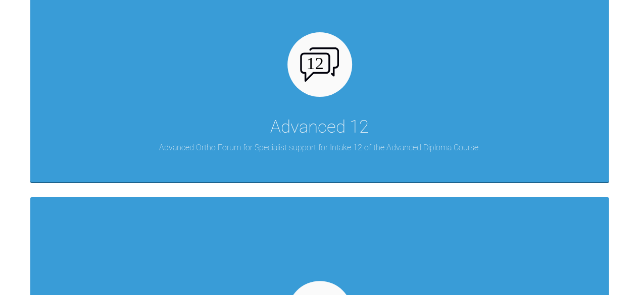
scroll to position [1031, 0]
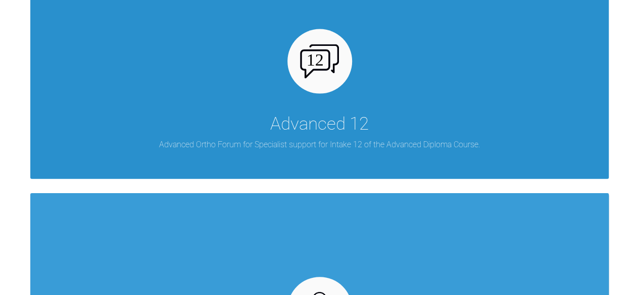
click at [295, 145] on p "Advanced Ortho Forum for Specialist support for Intake 12 of the Advanced Diplo…" at bounding box center [319, 144] width 321 height 13
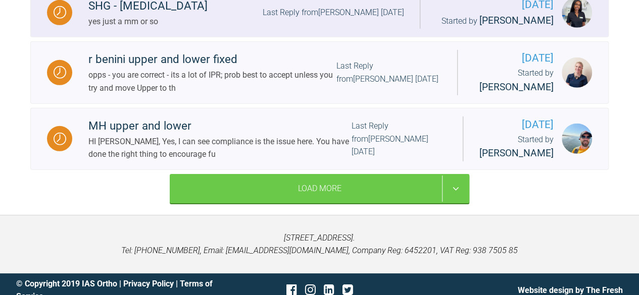
scroll to position [1469, 0]
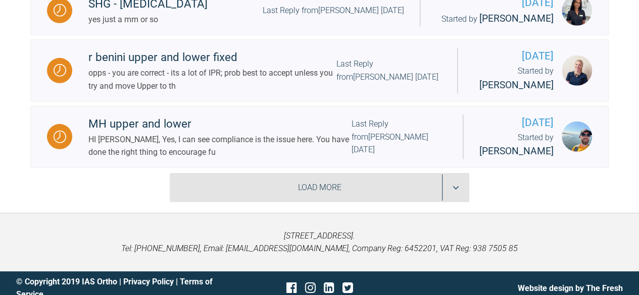
click at [245, 176] on div "Load More" at bounding box center [319, 187] width 299 height 29
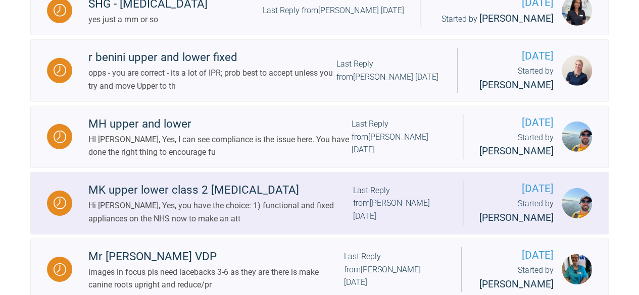
click at [189, 199] on div "Hi Owen, Yes, you have the choice: 1) functional and fixed appliances on the NH…" at bounding box center [220, 212] width 265 height 26
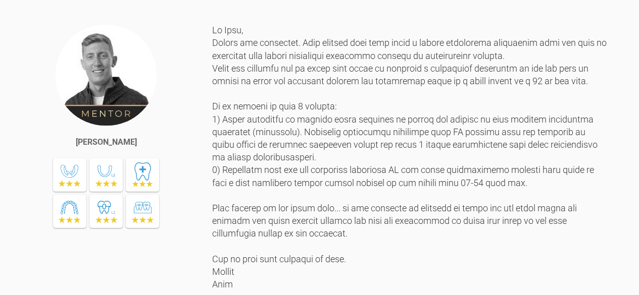
scroll to position [581, 0]
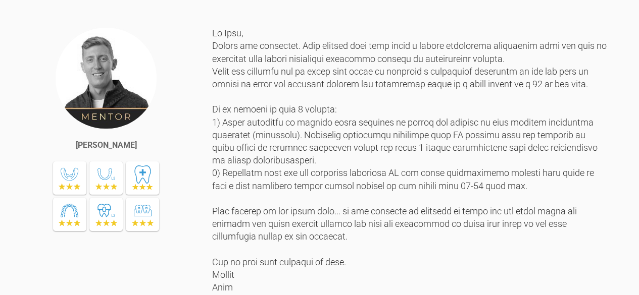
scroll to position [0, 0]
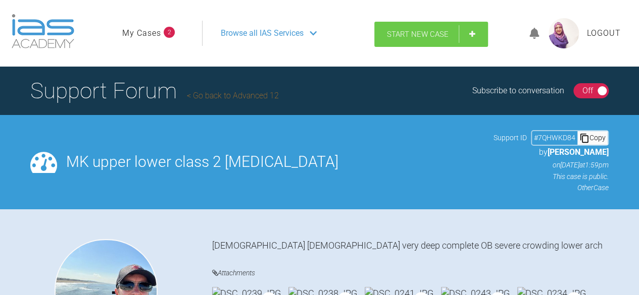
click at [418, 34] on span "Start New Case" at bounding box center [418, 34] width 62 height 9
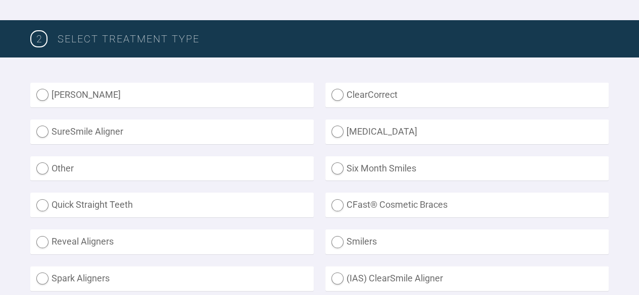
scroll to position [308, 0]
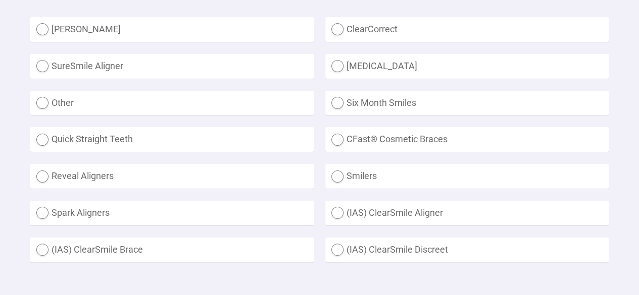
click at [68, 103] on label "Other" at bounding box center [171, 103] width 283 height 25
radio input "true"
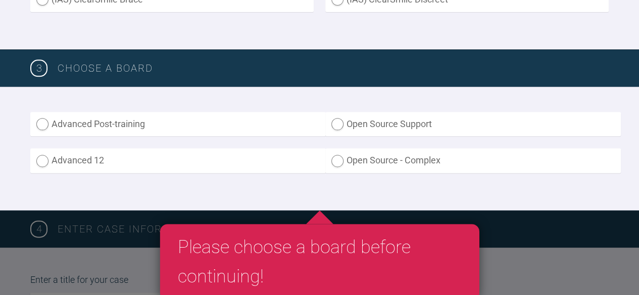
scroll to position [558, 0]
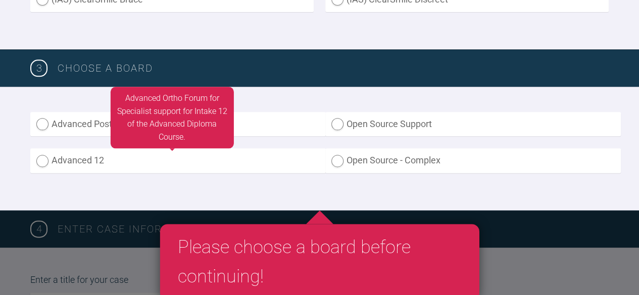
click at [68, 160] on label "Advanced 12" at bounding box center [177, 160] width 295 height 25
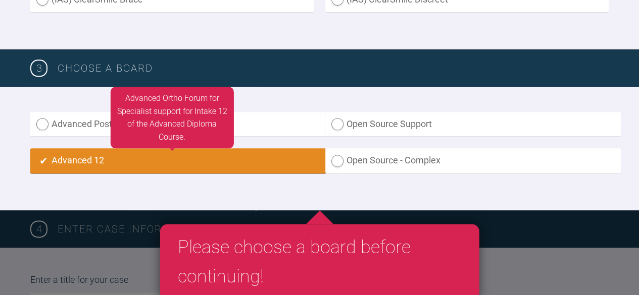
radio input "true"
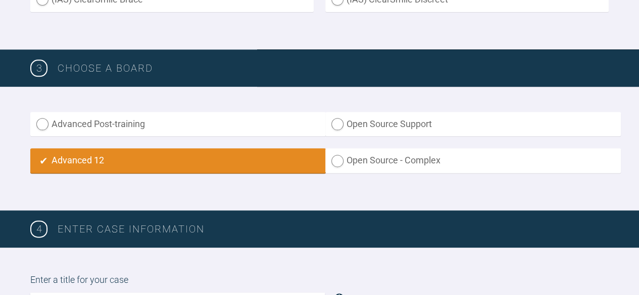
scroll to position [708, 0]
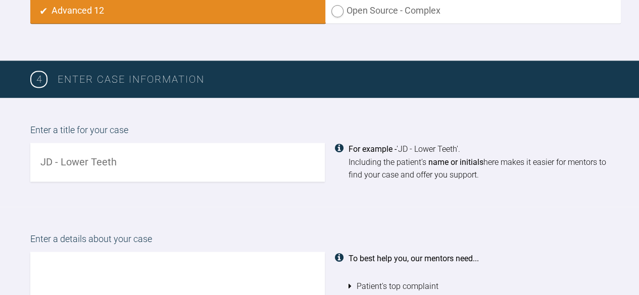
click at [68, 160] on input "text" at bounding box center [177, 162] width 294 height 39
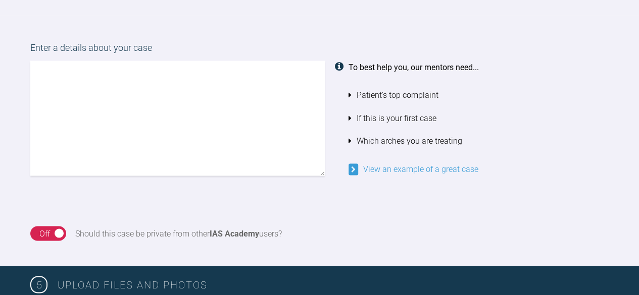
scroll to position [903, 0]
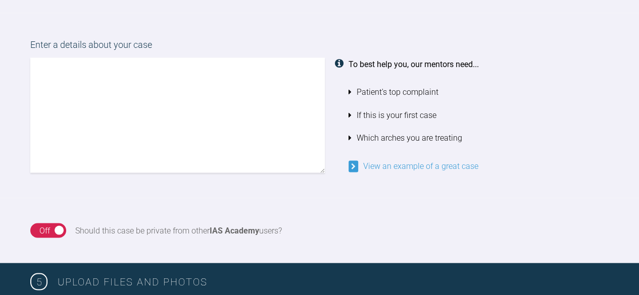
type input "AD - Labial Erupted canine and lateral open bite"
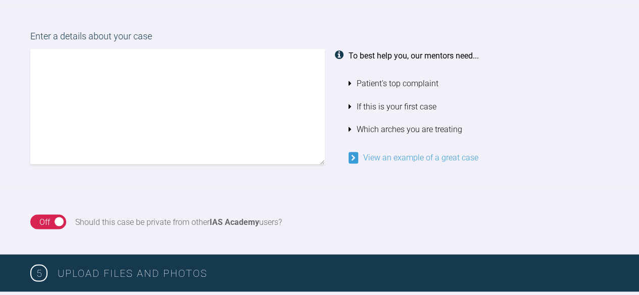
scroll to position [912, 0]
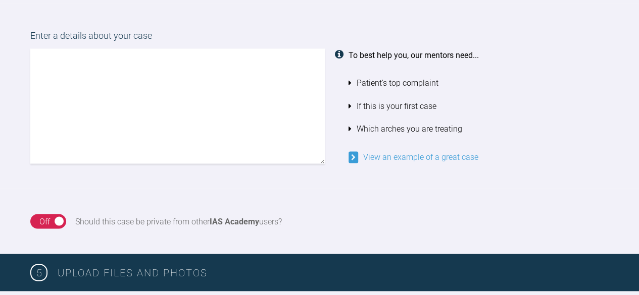
click at [83, 65] on textarea at bounding box center [177, 105] width 294 height 115
paste textarea "A young girl based on skeletal class II with class III incisor relationship. Sh…"
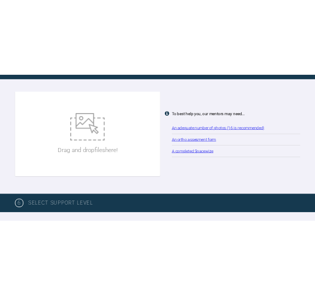
scroll to position [1194, 0]
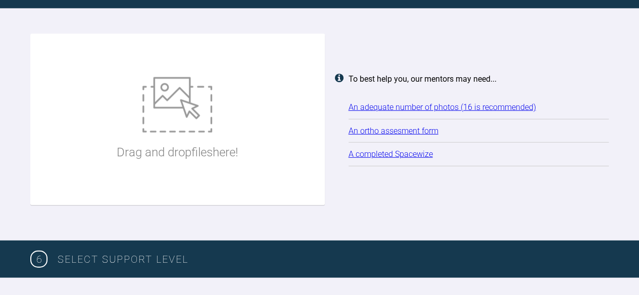
type textarea "A young girl based on skeletal class II with class III [MEDICAL_DATA] relations…"
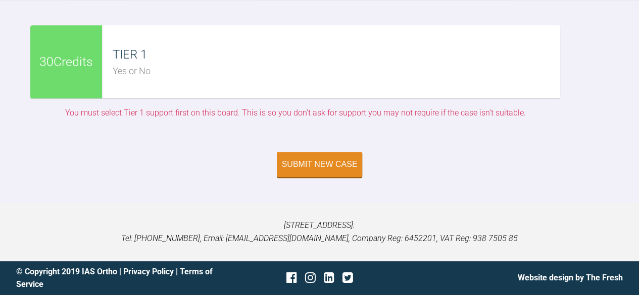
scroll to position [2938, 0]
click at [335, 178] on button "Submit New Case" at bounding box center [320, 165] width 86 height 25
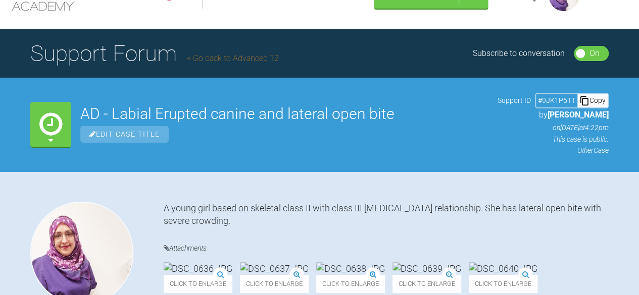
scroll to position [296, 0]
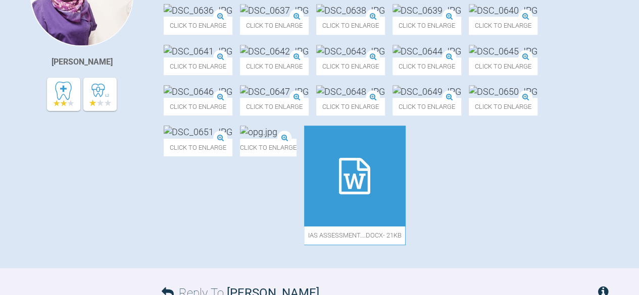
click at [91, 186] on div "[PERSON_NAME]" at bounding box center [96, 101] width 133 height 316
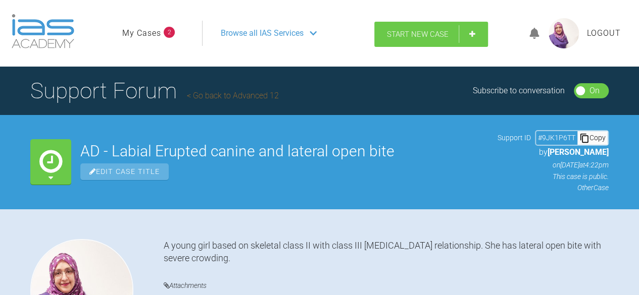
click at [430, 32] on span "Start New Case" at bounding box center [418, 34] width 62 height 9
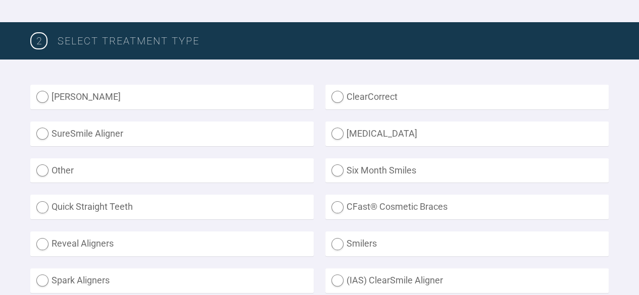
scroll to position [243, 0]
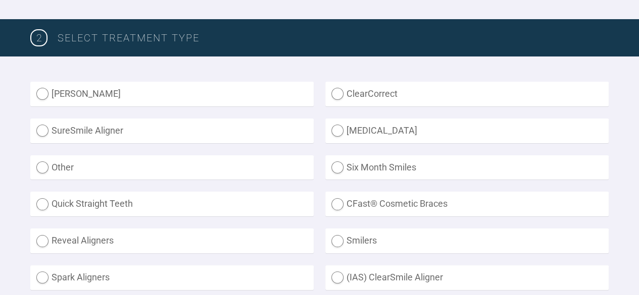
click at [71, 166] on label "Other" at bounding box center [171, 167] width 283 height 25
radio input "true"
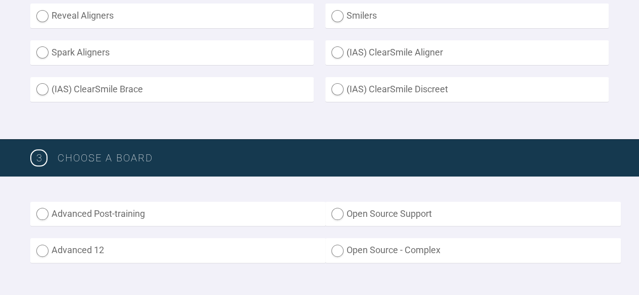
click at [38, 252] on label "Advanced 12" at bounding box center [177, 250] width 295 height 25
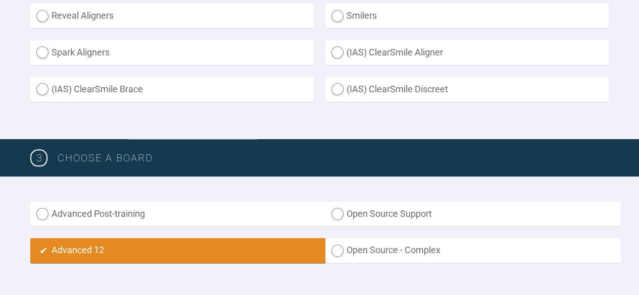
radio input "true"
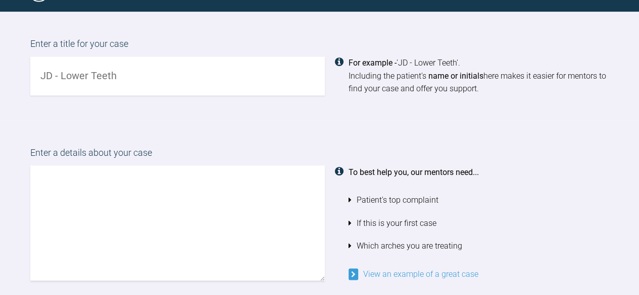
scroll to position [788, 0]
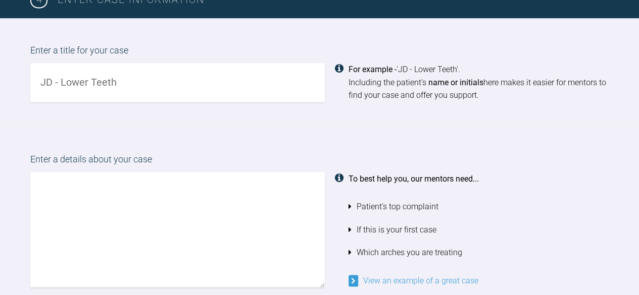
click at [59, 80] on input "text" at bounding box center [177, 82] width 294 height 39
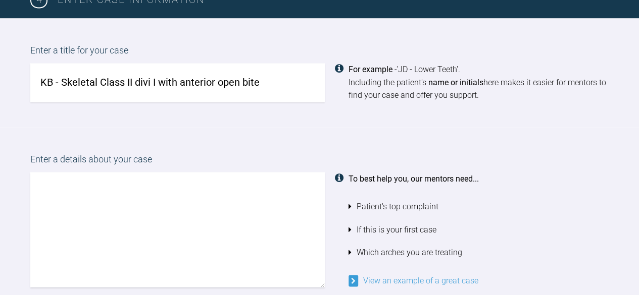
type input "KB - Skeletal Class II divi I with anterior open bite"
paste textarea "Patient with skeletal class II presented with increased OJ of 10 mm and reduced…"
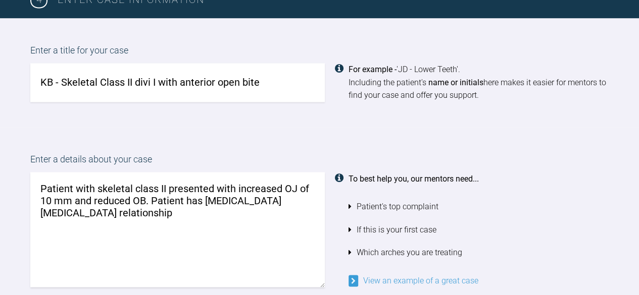
click at [99, 211] on textarea "Patient with skeletal class II presented with increased OJ of 10 mm and reduced…" at bounding box center [177, 229] width 294 height 115
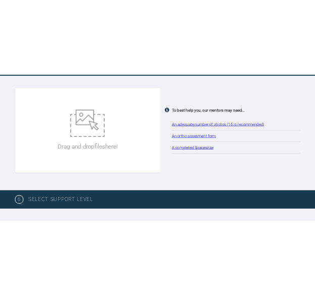
scroll to position [1202, 0]
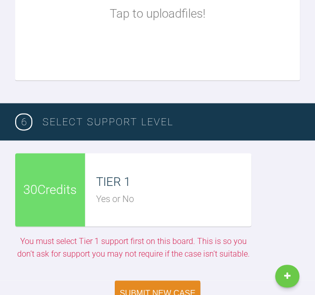
type textarea "Patient with skeletal class II presented with increased OJ of 10 mm and reduced…"
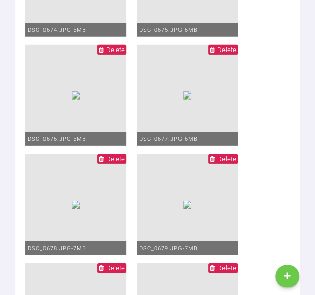
scroll to position [1581, 0]
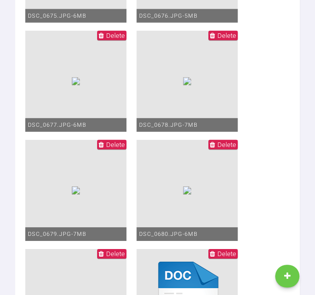
scroll to position [1615, 0]
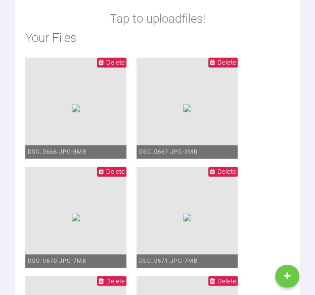
scroll to position [1147, 0]
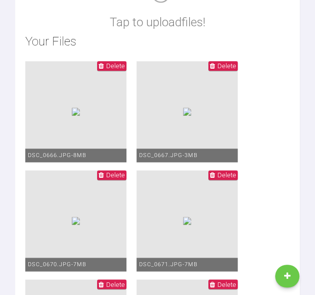
click at [126, 71] on span "Delete" at bounding box center [111, 66] width 29 height 10
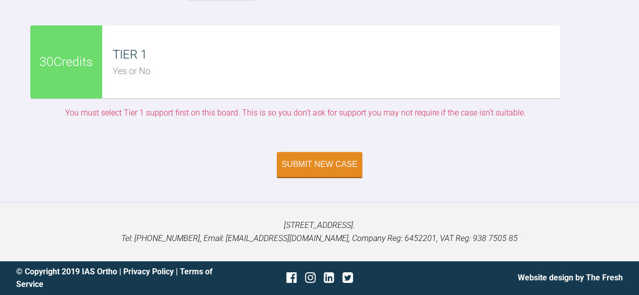
scroll to position [2418, 0]
click at [308, 163] on div "Submit New Case" at bounding box center [320, 165] width 76 height 9
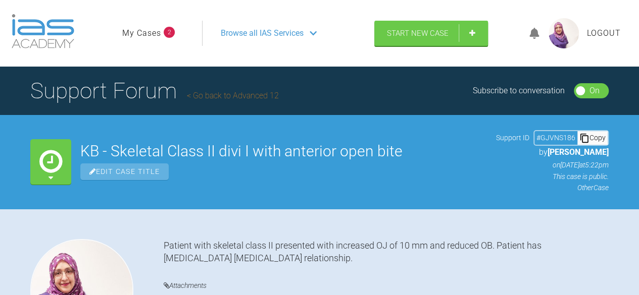
click at [280, 31] on span "Browse all IAS Services" at bounding box center [262, 33] width 83 height 13
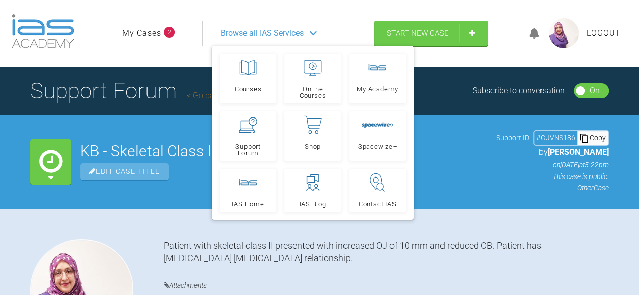
click at [119, 125] on div "Waiting for Mentor KB - Skeletal Class II divi I with anterior open bite Edit C…" at bounding box center [319, 161] width 639 height 93
click at [142, 38] on link "My Cases" at bounding box center [141, 33] width 39 height 13
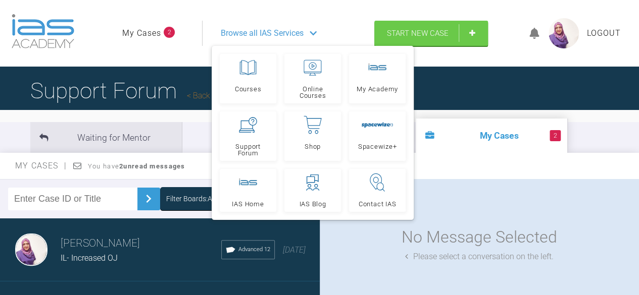
click at [272, 30] on span "Browse all IAS Services" at bounding box center [262, 33] width 83 height 13
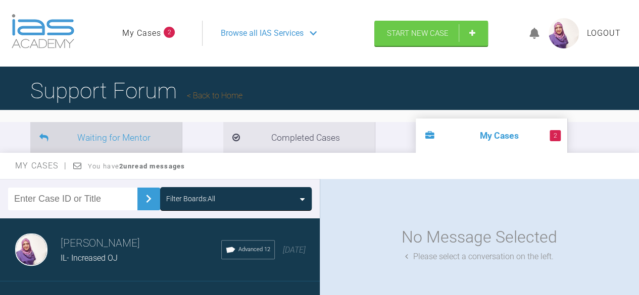
click at [109, 135] on li "Waiting for Mentor" at bounding box center [105, 137] width 151 height 31
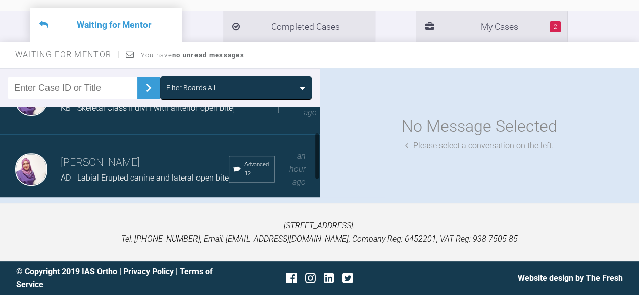
scroll to position [58, 0]
click at [85, 173] on span "AD - Labial Erupted canine and lateral open bite" at bounding box center [145, 178] width 168 height 10
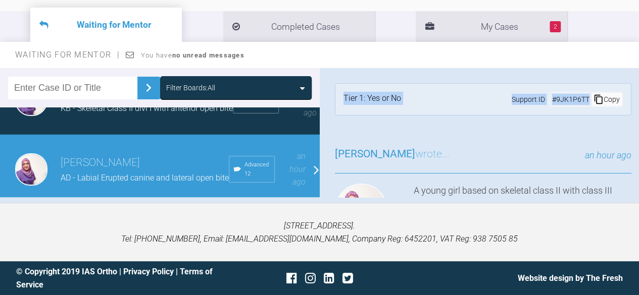
drag, startPoint x: 633, startPoint y: 73, endPoint x: 641, endPoint y: 87, distance: 16.3
click at [639, 87] on html "My Cases 2 Logout Browse all IAS Services Start New Case Logout Support Forum B…" at bounding box center [319, 92] width 639 height 406
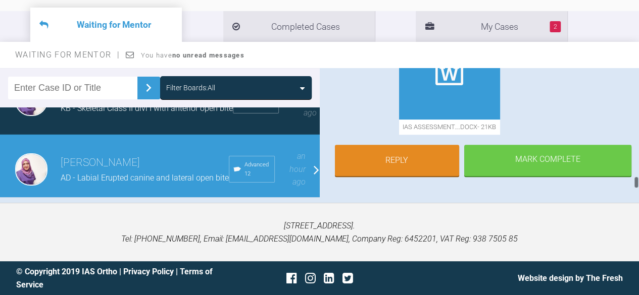
scroll to position [1013, 0]
drag, startPoint x: 636, startPoint y: 75, endPoint x: 646, endPoint y: 192, distance: 117.5
click at [639, 192] on html "My Cases 2 Logout Browse all IAS Services Start New Case Logout Support Forum B…" at bounding box center [319, 92] width 639 height 406
click at [559, 49] on div "Waiting for Mentor You have no unread messages" at bounding box center [319, 55] width 639 height 26
